Goal: Task Accomplishment & Management: Manage account settings

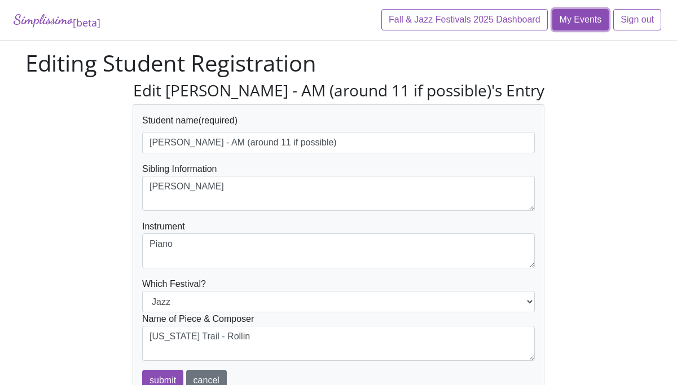
click at [582, 28] on link "My Events" at bounding box center [580, 19] width 57 height 21
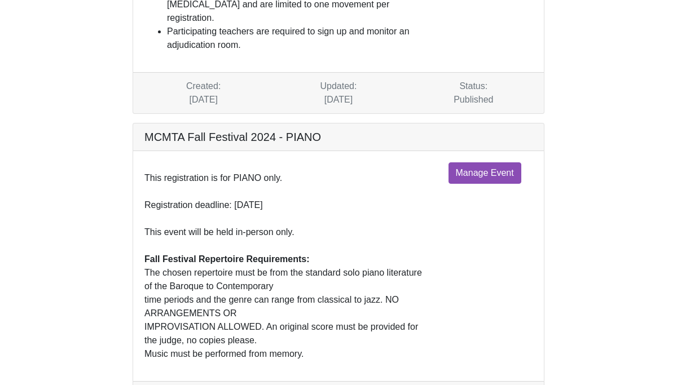
scroll to position [222, 0]
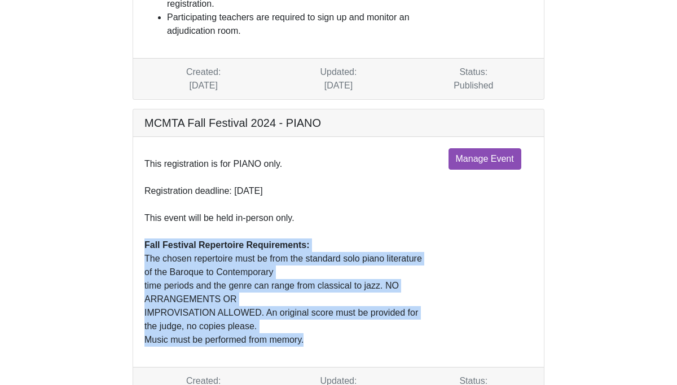
drag, startPoint x: 140, startPoint y: 216, endPoint x: 335, endPoint y: 314, distance: 217.5
click at [335, 314] on div "This registration is for PIANO only. Registration deadline: October 26, 2024 Th…" at bounding box center [288, 252] width 304 height 208
copy div "Fall Festival Repertoire Requirements: The chosen repertoire must be from the s…"
click at [479, 148] on link "Manage Event" at bounding box center [485, 158] width 73 height 21
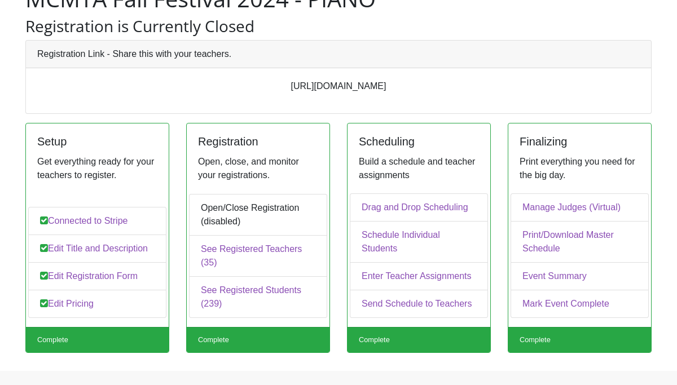
scroll to position [99, 0]
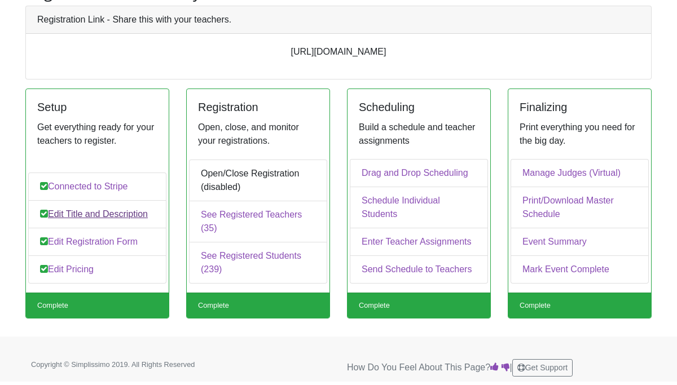
click at [139, 221] on link "Edit Title and Description" at bounding box center [97, 214] width 138 height 28
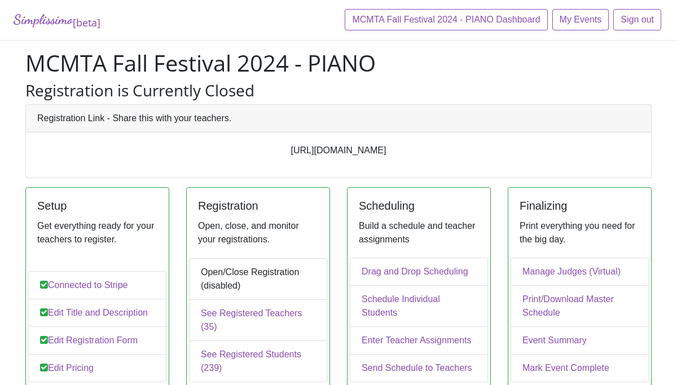
scroll to position [99, 0]
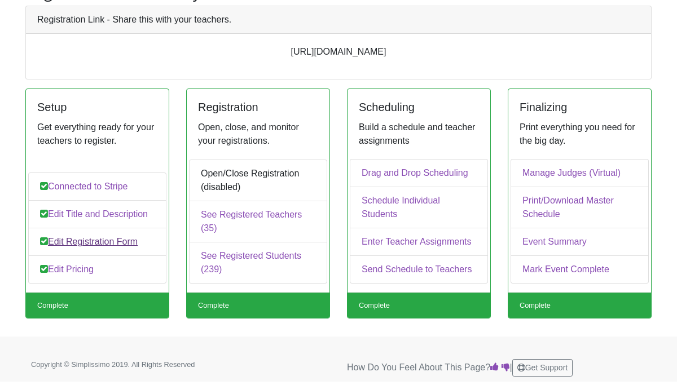
click at [126, 241] on link "Edit Registration Form" at bounding box center [97, 242] width 138 height 28
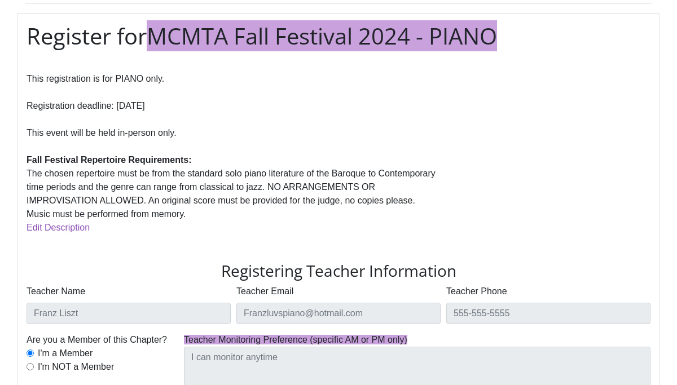
scroll to position [130, 0]
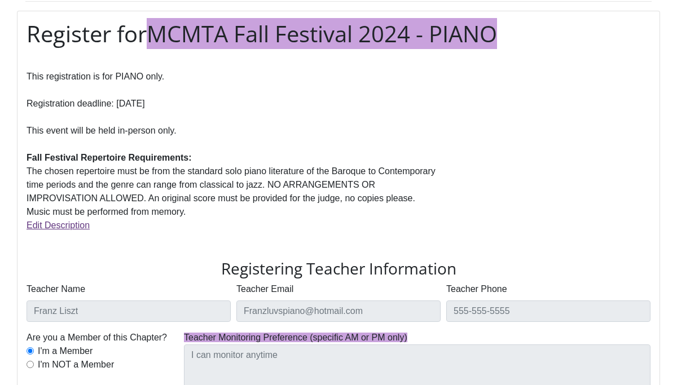
click at [59, 229] on link "Edit Description" at bounding box center [58, 226] width 63 height 10
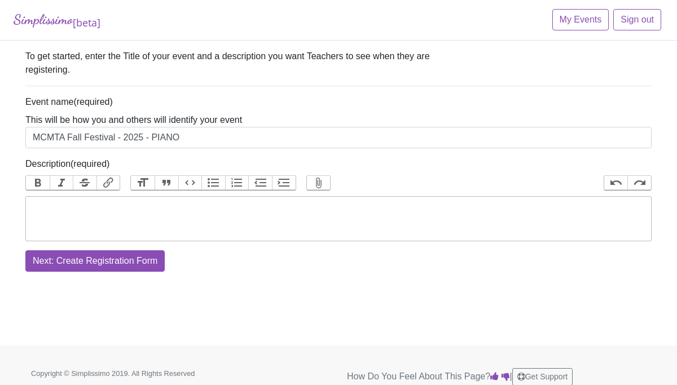
type input "MCMTA Fall Festival - 2025 - PIANO"
click at [103, 214] on trix-editor "Description" at bounding box center [338, 218] width 626 height 45
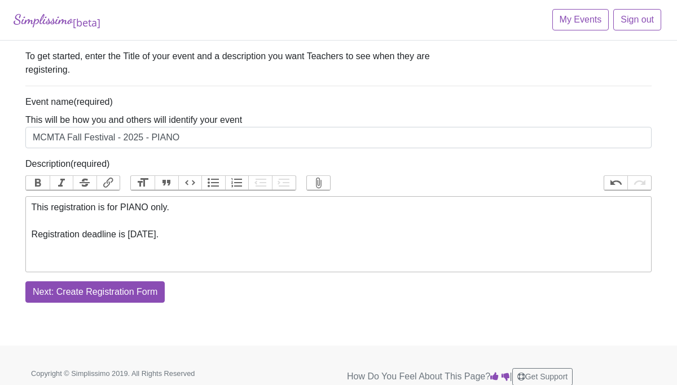
paste trix-editor "strong>Fall Festival Repertoire Requirements:</strong><br>The chosen repertoire…"
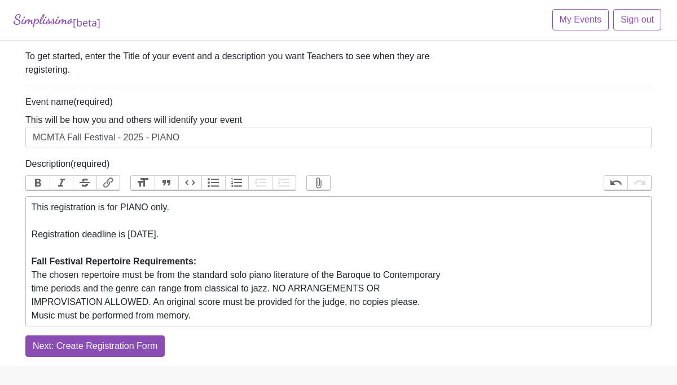
click at [32, 275] on div "This registration is for PIANO only. Registration deadline is [DATE]. Fall Fest…" at bounding box center [339, 262] width 614 height 122
click at [209, 180] on button "Bullets" at bounding box center [213, 183] width 24 height 15
click at [278, 288] on div "time periods and the genre can range from classical to jazz. NO ARRANGEMENTS OR…" at bounding box center [339, 302] width 614 height 41
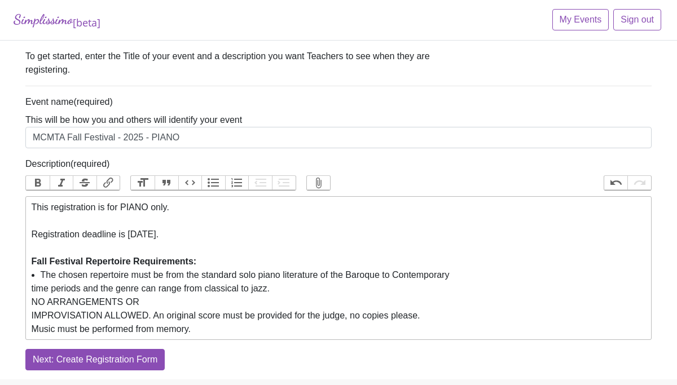
click at [214, 182] on button "Bullets" at bounding box center [213, 183] width 24 height 15
click at [32, 315] on div "IMPROVISATION ALLOWED. An original score must be provided for the judge, no cop…" at bounding box center [339, 322] width 614 height 27
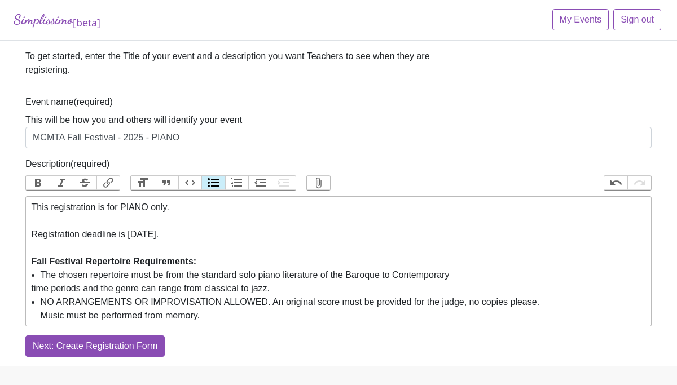
click at [262, 305] on li "NO ARRANGEMENTS OR IMPROVISATION ALLOWED. An original score must be provided fo…" at bounding box center [343, 309] width 605 height 27
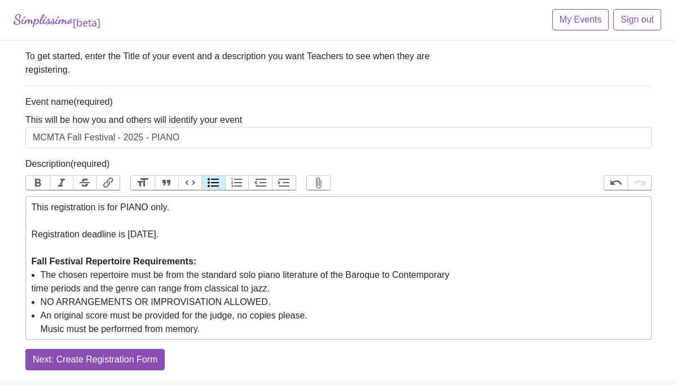
click at [41, 331] on li "An original score must be provided for the judge, no copies please. Music must …" at bounding box center [343, 322] width 605 height 27
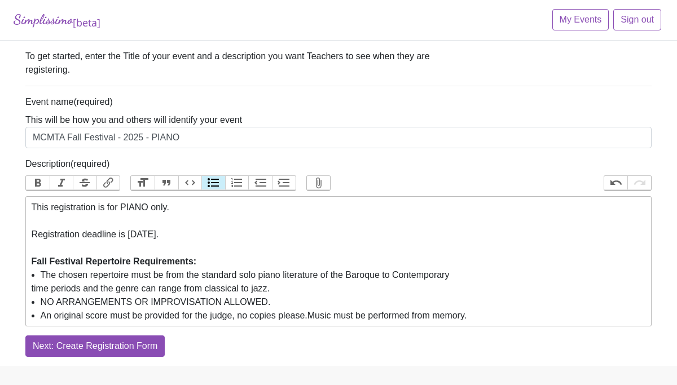
type trix-editor "<div>This registration is for PIANO only.<br><br>Registration deadline is [DATE…"
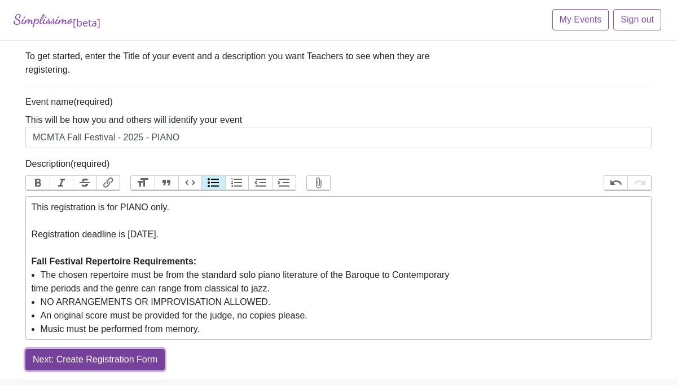
click at [147, 361] on input "Next: Create Registration Form" at bounding box center [94, 359] width 139 height 21
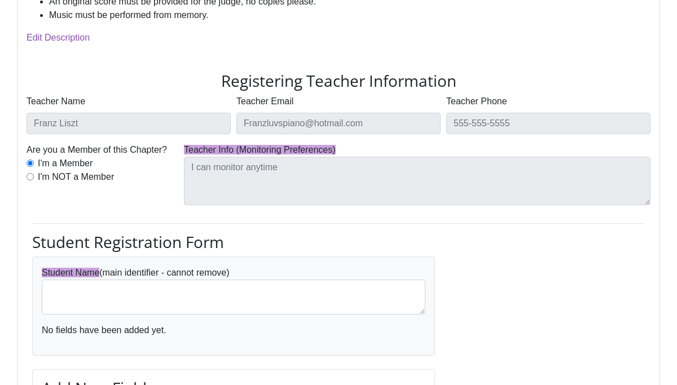
scroll to position [361, 0]
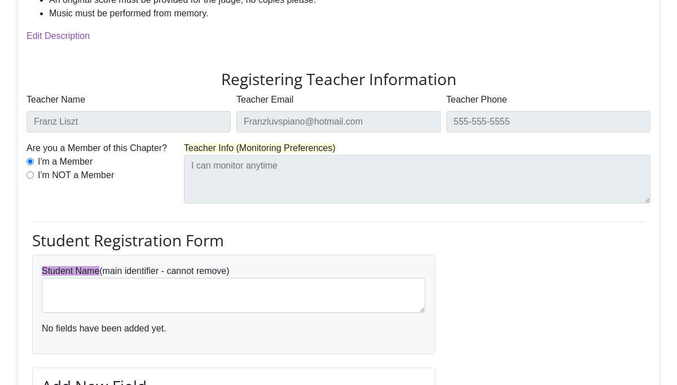
click at [335, 151] on span "Teacher Info (Monitoring Preferences)" at bounding box center [260, 148] width 152 height 10
click at [232, 146] on span "Teacher Info (Monitoring Preferences)" at bounding box center [260, 148] width 152 height 10
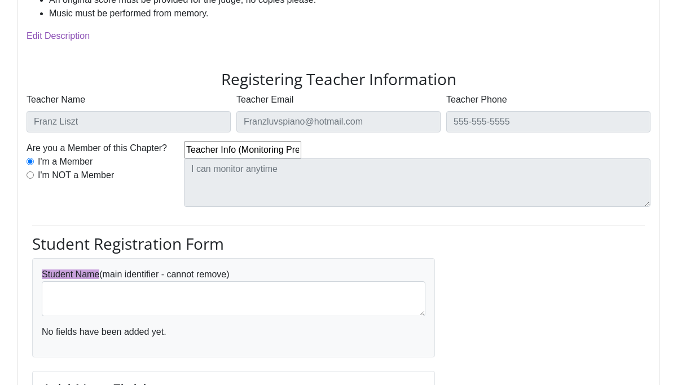
click at [247, 153] on input "Teacher Info (Monitoring Preferences)" at bounding box center [242, 150] width 117 height 17
type input "Teacher Monitoring Preference - specify AM or PM"
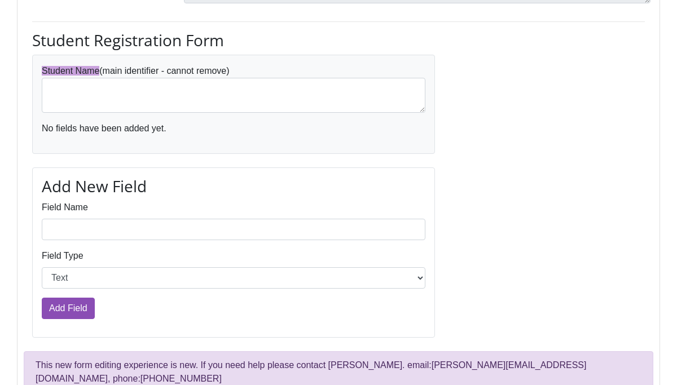
scroll to position [576, 0]
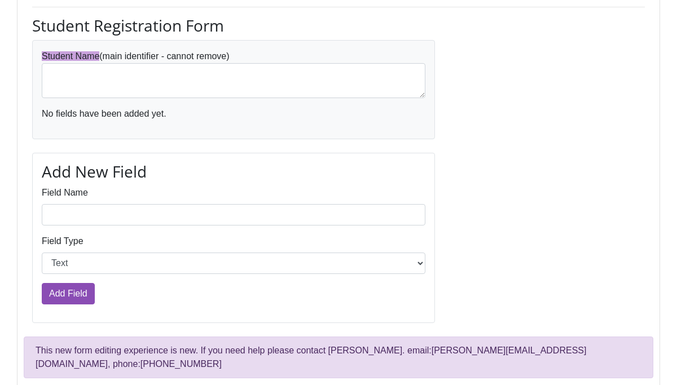
click at [82, 191] on label "Field Name" at bounding box center [65, 193] width 46 height 14
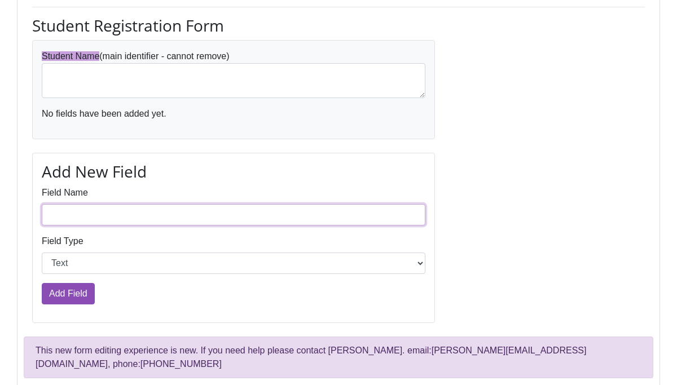
click at [82, 204] on input "Field Name" at bounding box center [234, 214] width 384 height 21
type input "Grade"
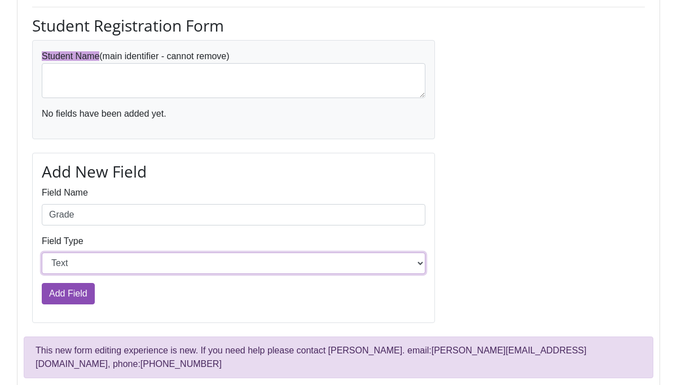
click at [86, 269] on select "Text Choices" at bounding box center [234, 263] width 384 height 21
click at [42, 253] on select "Text Choices" at bounding box center [234, 263] width 384 height 21
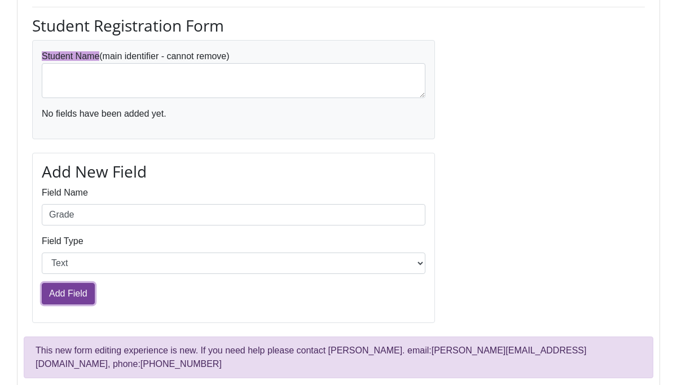
click at [81, 288] on input "Add Field" at bounding box center [68, 293] width 53 height 21
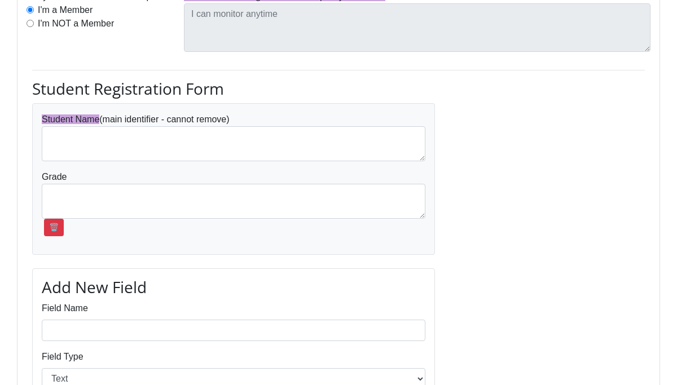
scroll to position [517, 0]
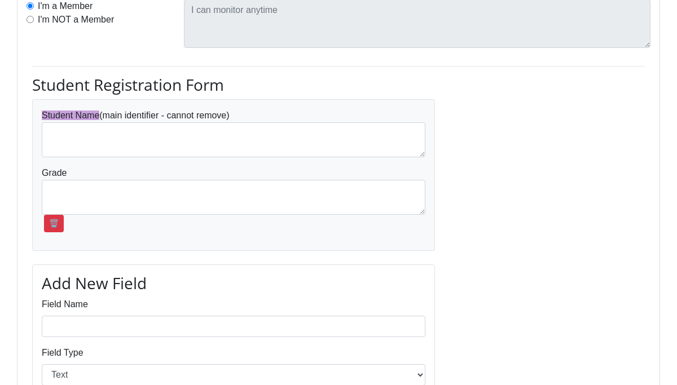
click at [59, 173] on div "Grade 🗑️" at bounding box center [234, 199] width 384 height 66
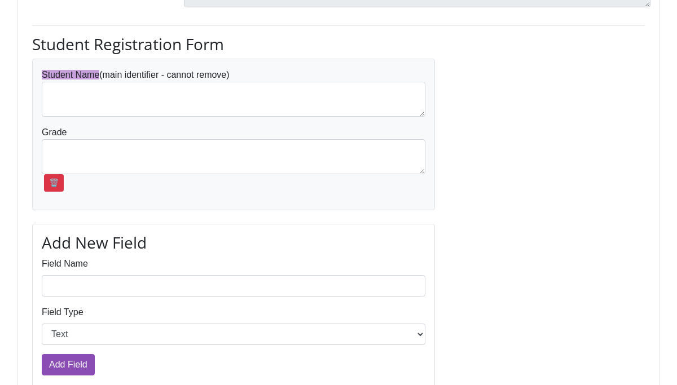
scroll to position [560, 0]
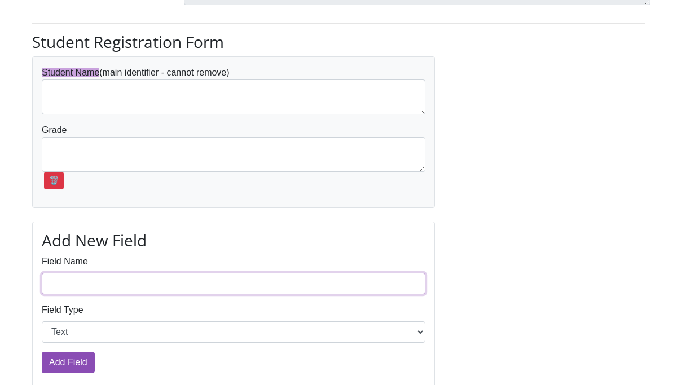
click at [68, 282] on input "Field Name" at bounding box center [234, 283] width 384 height 21
type input "Time Preference"
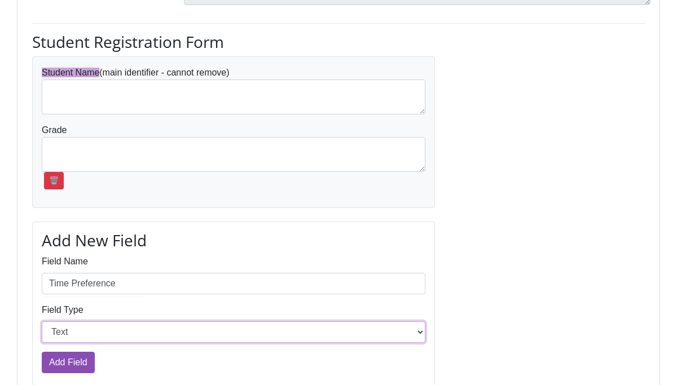
click at [96, 333] on select "Text Choices" at bounding box center [234, 332] width 384 height 21
select select "Option"
click at [42, 322] on select "Text Choices" at bounding box center [234, 332] width 384 height 21
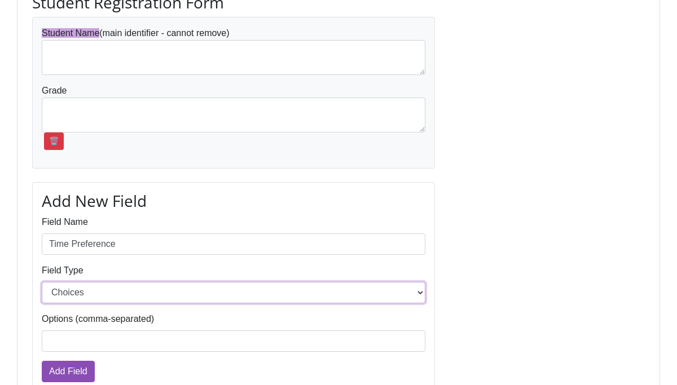
scroll to position [606, 0]
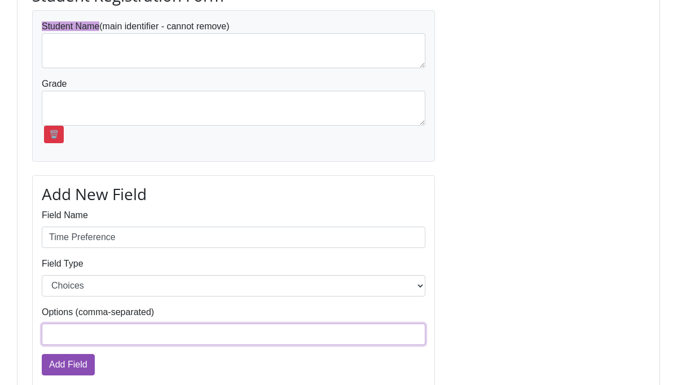
click at [87, 336] on input "Options (comma-separated)" at bounding box center [234, 334] width 384 height 21
type input "AM, PM"
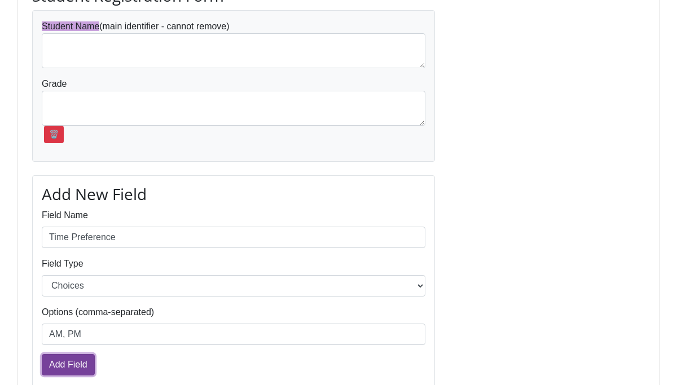
click at [65, 365] on input "Add Field" at bounding box center [68, 364] width 53 height 21
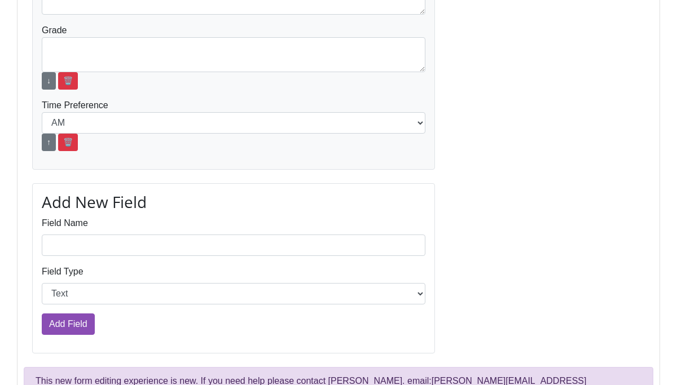
scroll to position [672, 0]
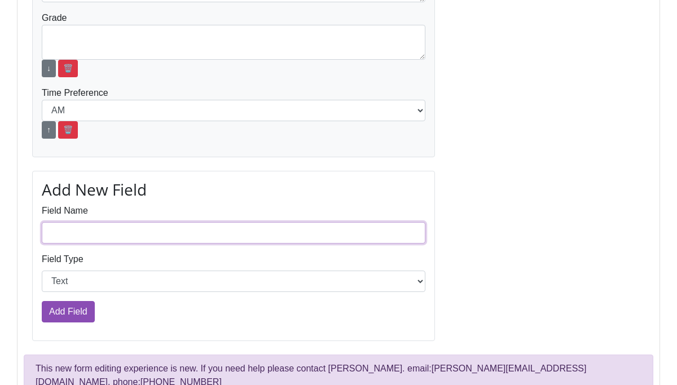
click at [144, 226] on input "Field Name" at bounding box center [234, 232] width 384 height 21
type input "Name of Sibling(s):"
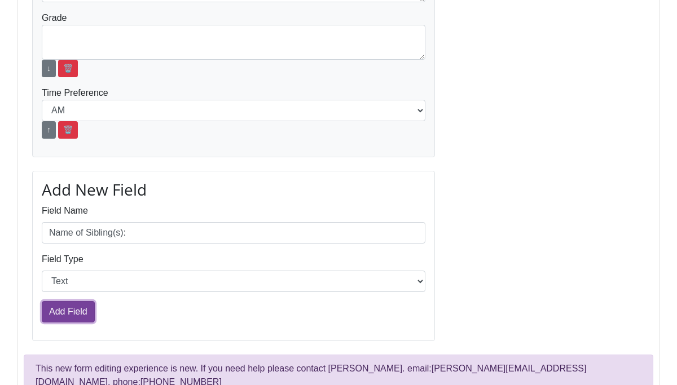
click at [72, 307] on input "Add Field" at bounding box center [68, 311] width 53 height 21
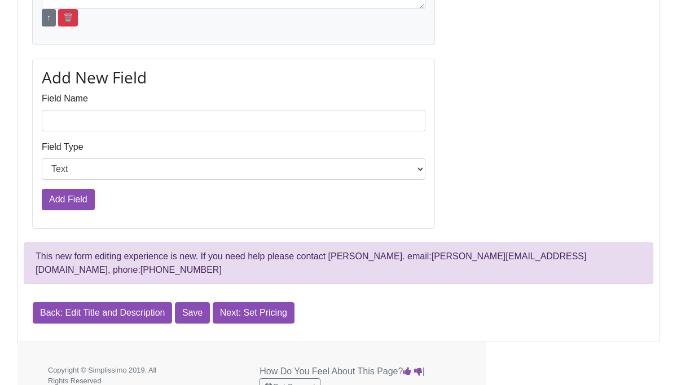
scroll to position [865, 0]
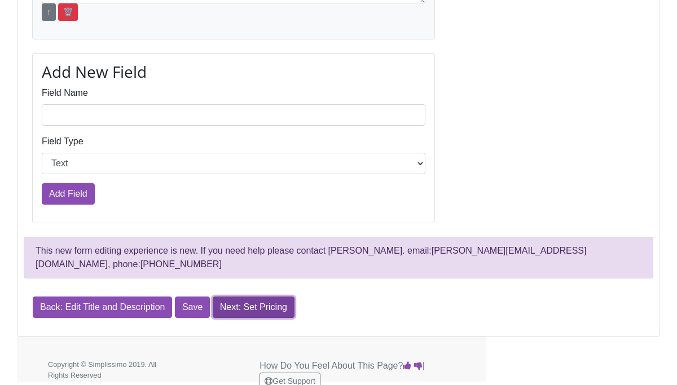
click at [235, 299] on link "Next: Set Pricing" at bounding box center [254, 307] width 82 height 21
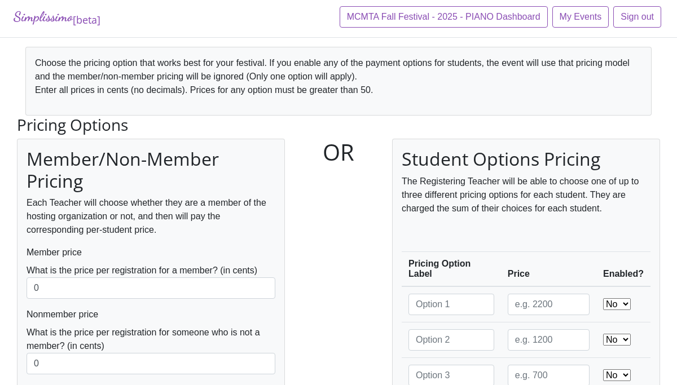
scroll to position [5, 0]
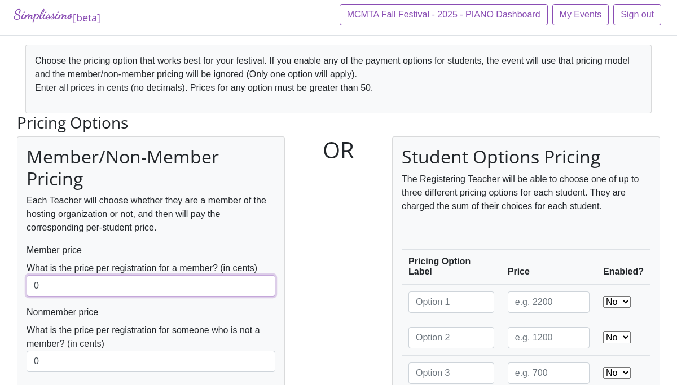
click at [186, 291] on input "0" at bounding box center [151, 285] width 249 height 21
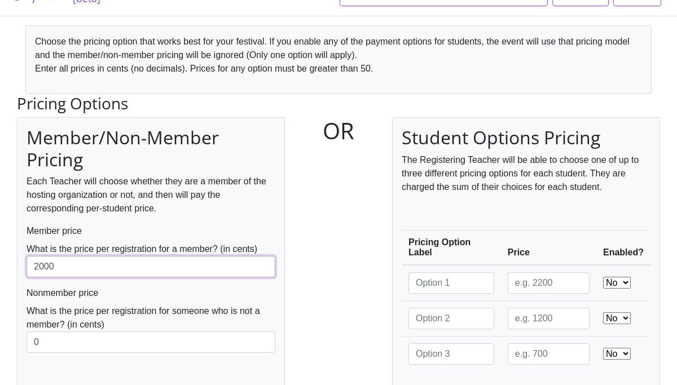
scroll to position [26, 0]
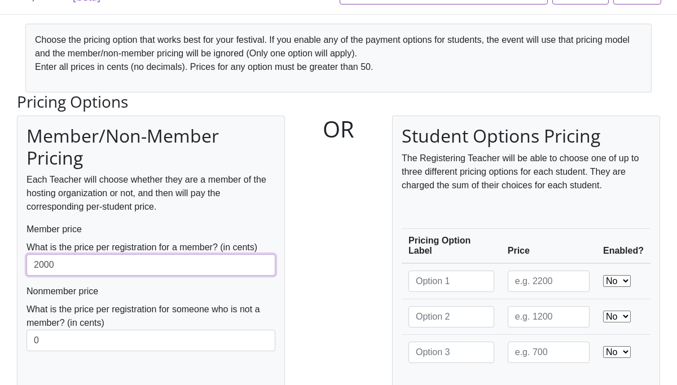
type input "2000"
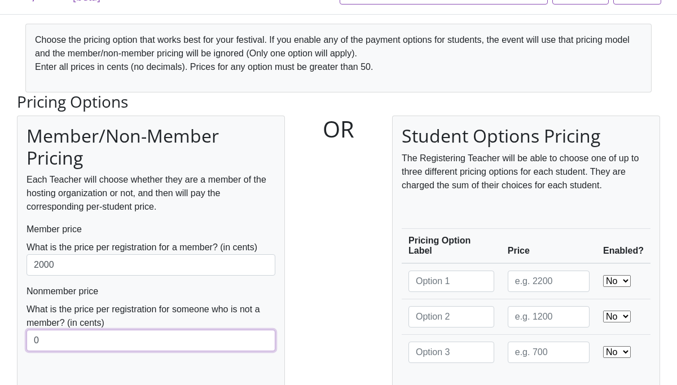
click at [137, 341] on input "0" at bounding box center [151, 340] width 249 height 21
type input "3000"
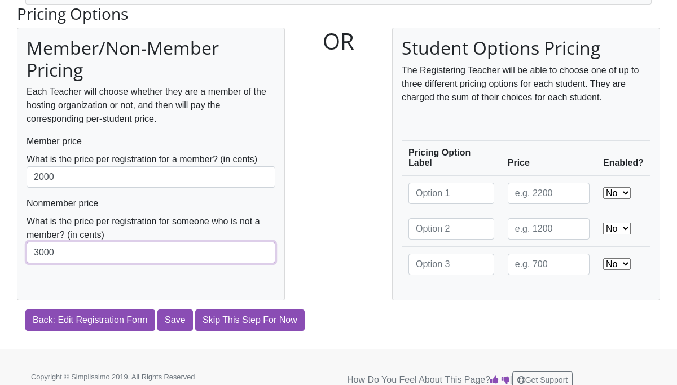
scroll to position [128, 0]
